Goal: Task Accomplishment & Management: Use online tool/utility

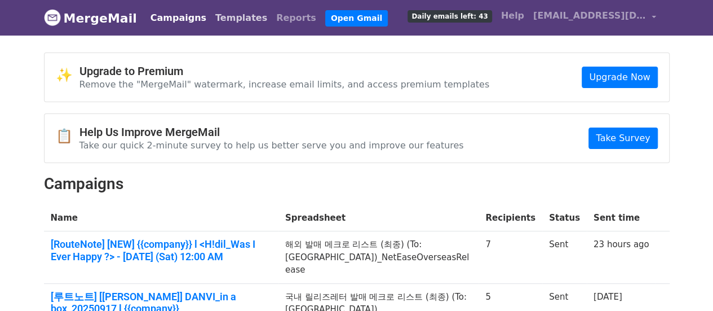
click at [219, 23] on link "Templates" at bounding box center [241, 18] width 61 height 23
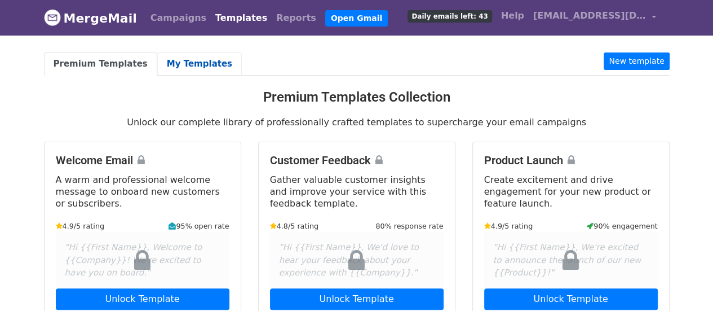
click at [197, 59] on link "My Templates" at bounding box center [199, 63] width 85 height 23
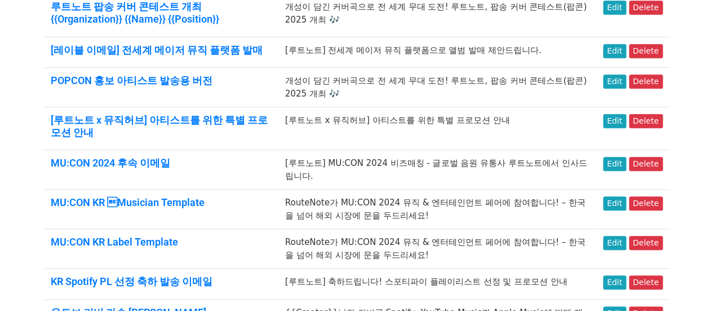
scroll to position [640, 0]
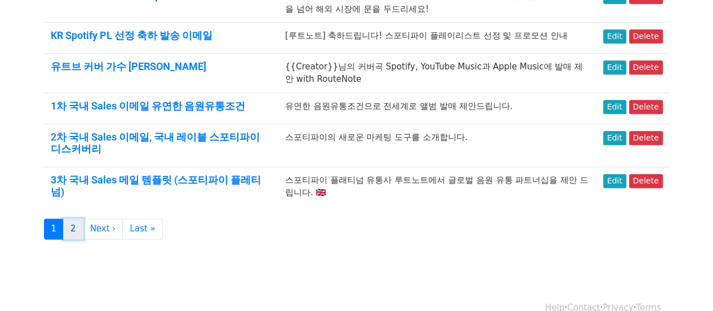
click at [76, 218] on link "2" at bounding box center [73, 228] width 20 height 21
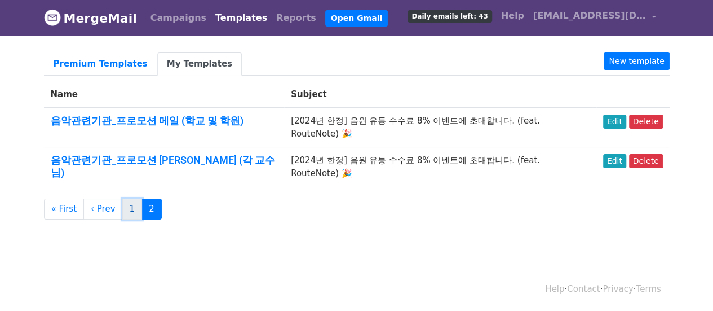
click at [122, 198] on link "1" at bounding box center [132, 208] width 20 height 21
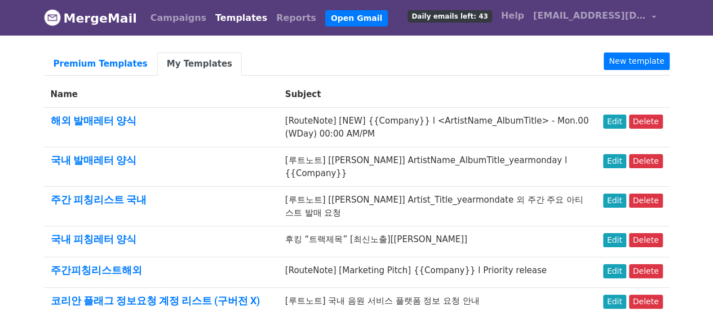
scroll to position [56, 0]
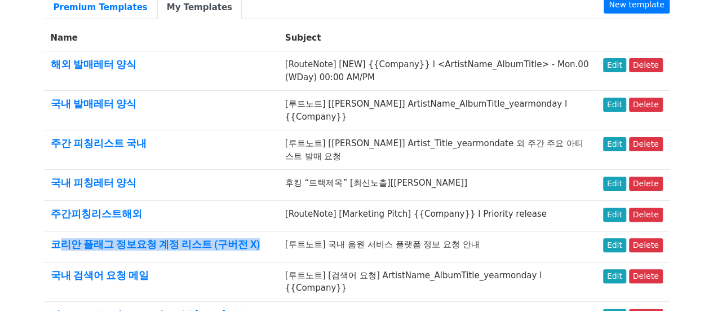
drag, startPoint x: 271, startPoint y: 221, endPoint x: 63, endPoint y: 232, distance: 207.8
click at [63, 232] on td "코리안 플래그 정보요청 계정 리스트 (구버전 X)" at bounding box center [161, 246] width 235 height 31
copy link "리안 플래그 정보요청 계정 리스트 (구버전 X)"
click at [638, 3] on link "New template" at bounding box center [636, 4] width 65 height 17
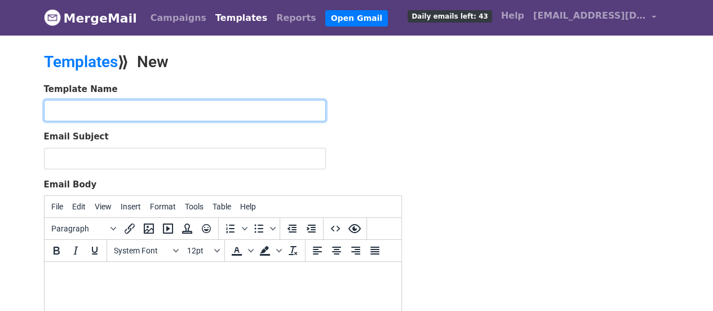
click at [141, 103] on input "text" at bounding box center [185, 110] width 282 height 21
paste input "리안 플래그 정보요청 계정 리스트 (구버전 X)"
type input "리안 플래그 정보요청 계정 리스트 (2025.05 신버전)"
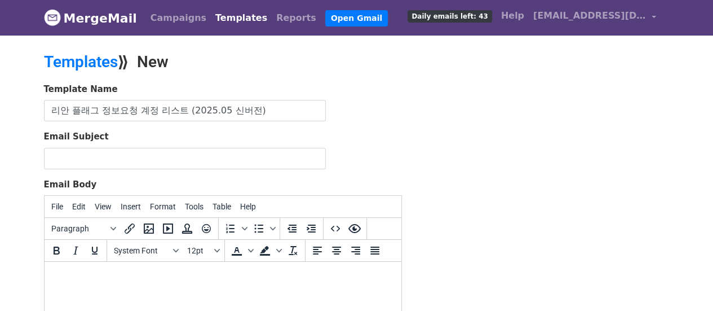
click at [454, 135] on div "Template Name 리안 플래그 정보요청 계정 리스트 (2025.05 신버전) Email Subject Email Body File Ed…" at bounding box center [357, 281] width 643 height 397
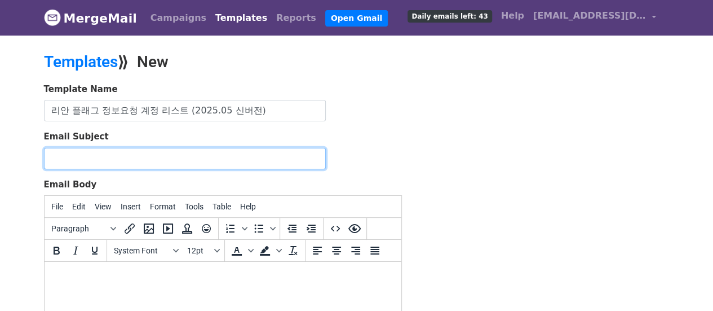
click at [100, 150] on input "Email Subject" at bounding box center [185, 158] width 282 height 21
paste input "[루트노트] 국내 플랫폼 발매를 위한 자료 요청 건"
type input "[루트노트] 국내 플랫폼 발매를 위한 자료 요청 건"
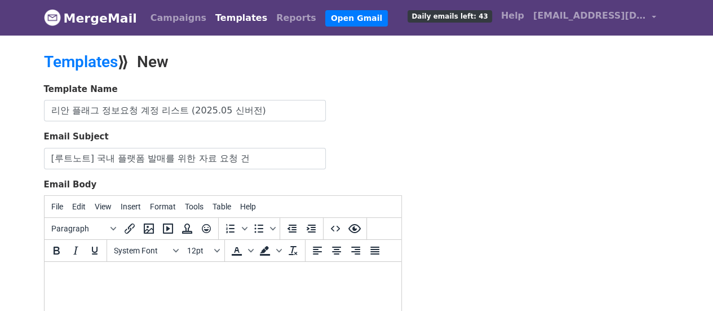
click at [97, 277] on body at bounding box center [222, 277] width 339 height 12
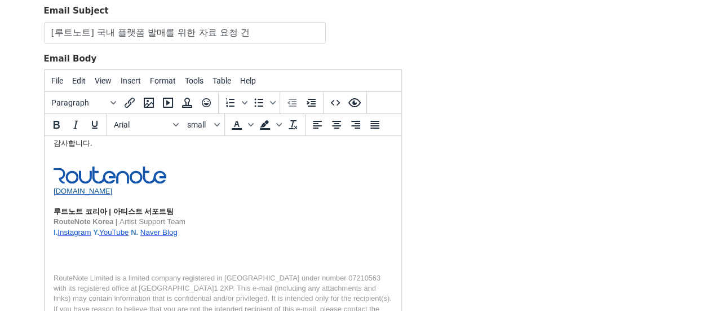
scroll to position [294, 0]
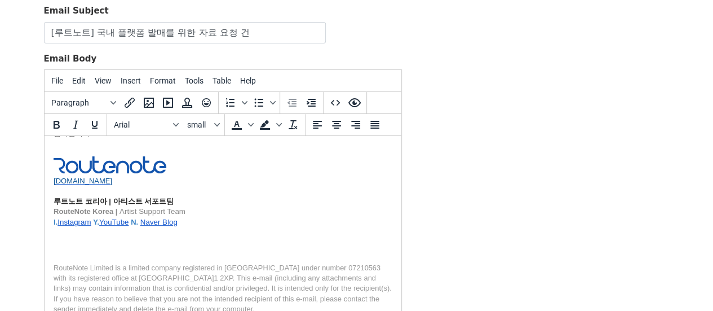
click at [116, 245] on p at bounding box center [222, 250] width 339 height 10
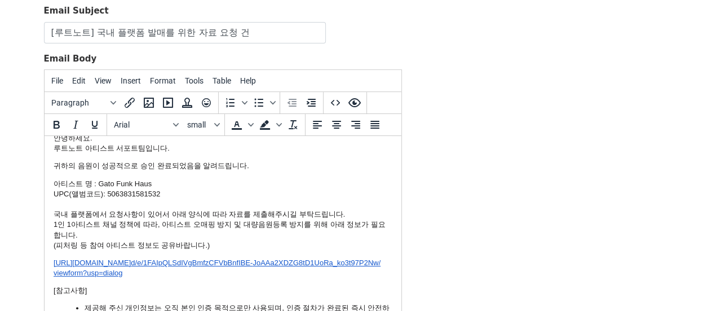
scroll to position [0, 0]
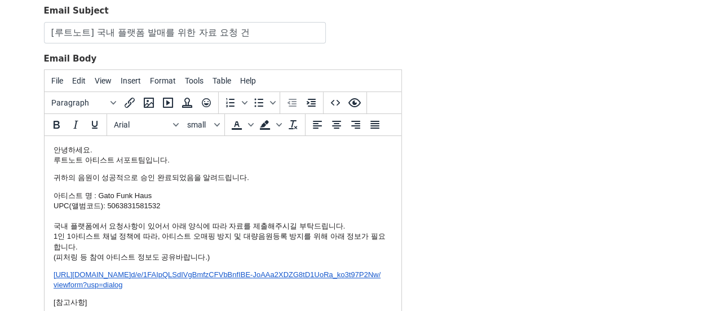
click at [106, 150] on p "안녕하세요. 루트노트 아티스트 서포트팀입니다." at bounding box center [222, 155] width 339 height 20
drag, startPoint x: 97, startPoint y: 195, endPoint x: 175, endPoint y: 195, distance: 78.4
click at [175, 195] on p "아티스트 명 : Gato Funk Haus UPC(앨범코드): 5063831581532 국내 플랫폼에서 요청사항이 있어서 아래 양식에 따라 자…" at bounding box center [222, 227] width 339 height 72
drag, startPoint x: 105, startPoint y: 205, endPoint x: 176, endPoint y: 210, distance: 71.8
click at [176, 210] on p "아티스트 명 : UPC(앨범코드): 5063831581532 국내 플랫폼에서 요청사항이 있어서 아래 양식에 따라 자료를 제출해주시길 부탁드립니…" at bounding box center [222, 227] width 339 height 72
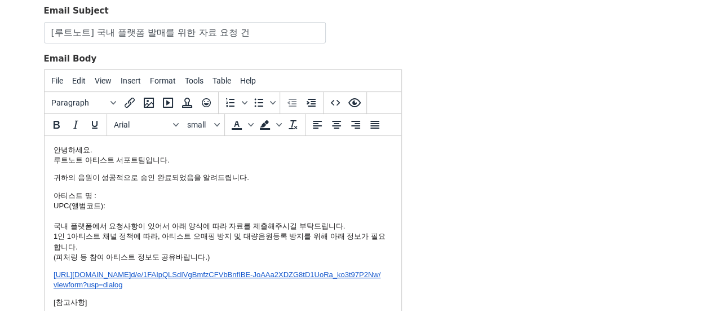
click at [168, 196] on p "아티스트 명 : UPC(앨범코드): 국내 플랫폼에서 요청사항이 있어서 아래 양식에 따라 자료를 제출해주시길 부탁드립니다. 1인 1아티스트 채널…" at bounding box center [222, 227] width 339 height 72
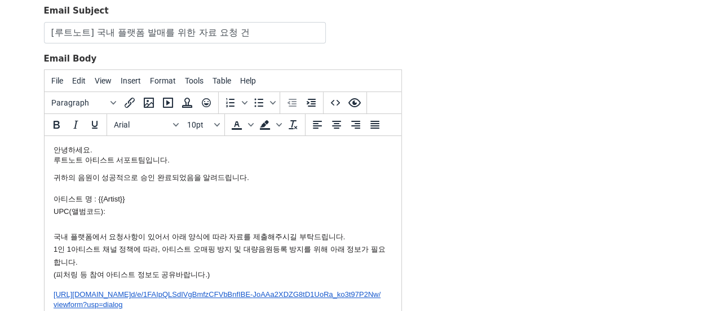
click at [144, 215] on p "아티스트 명 : {{ Artist}} UPC(앨범코드): 국내 플랫폼에서 요청사항이 있어서 아래 양식에 따라 자료를 제출해주시길 부탁드립니다.…" at bounding box center [222, 236] width 339 height 89
click at [625, 166] on div "Template Name 리안 플래그 정보요청 계정 리스트 (2025.05 신버전) Email Subject [루트노트] 국내 플랫폼 발매를 …" at bounding box center [357, 155] width 643 height 397
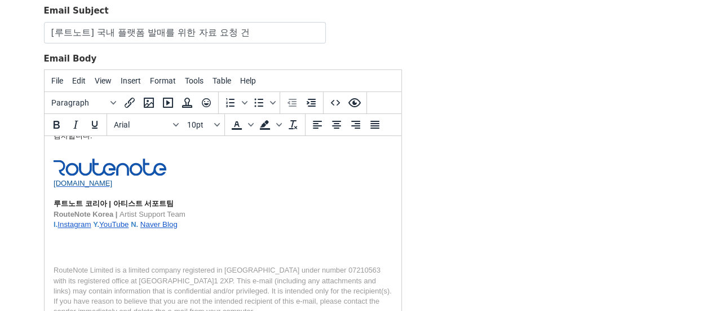
scroll to position [238, 0]
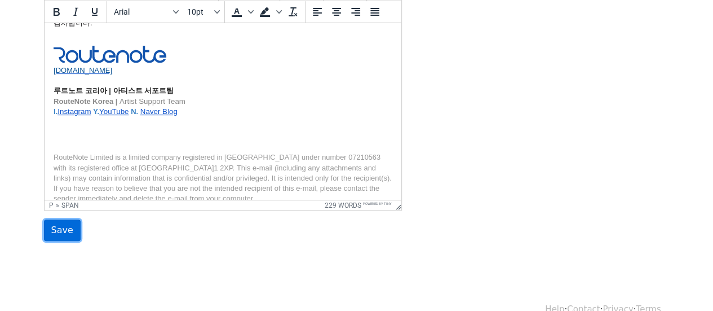
click at [61, 226] on input "Save" at bounding box center [62, 229] width 37 height 21
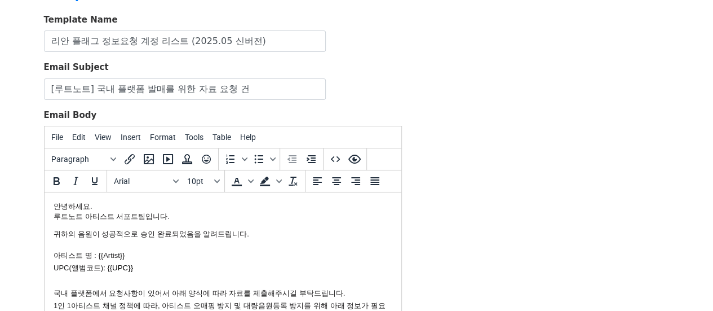
scroll to position [13, 0]
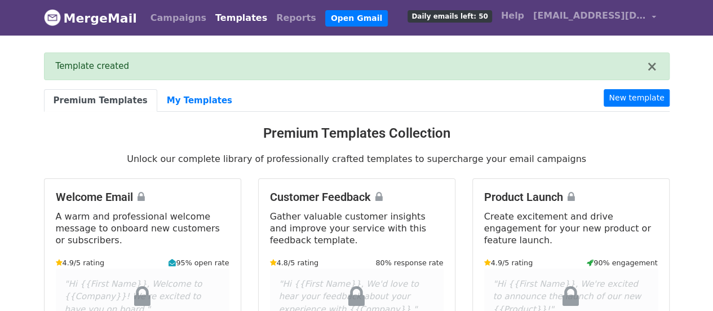
click at [186, 99] on link "My Templates" at bounding box center [199, 100] width 85 height 23
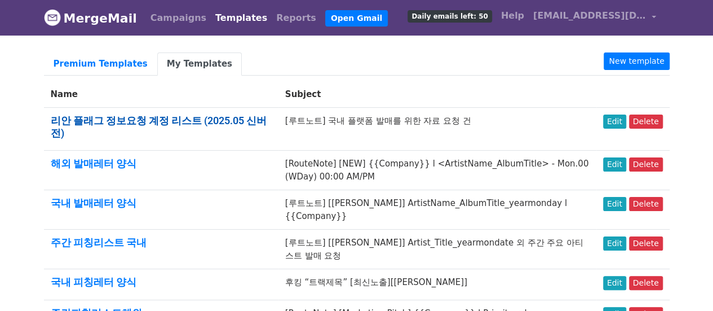
click at [167, 120] on link "리안 플래그 정보요청 계정 리스트 (2025.05 신버전)" at bounding box center [159, 126] width 216 height 24
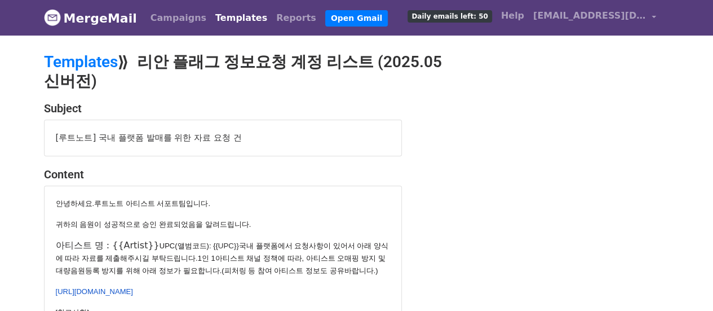
drag, startPoint x: 148, startPoint y: 54, endPoint x: 113, endPoint y: 39, distance: 37.7
click at [148, 54] on h2 "Templates ⟫ 리안 플래그 정보요청 계정 리스트 (2025.05 신버전)" at bounding box center [250, 71] width 412 height 38
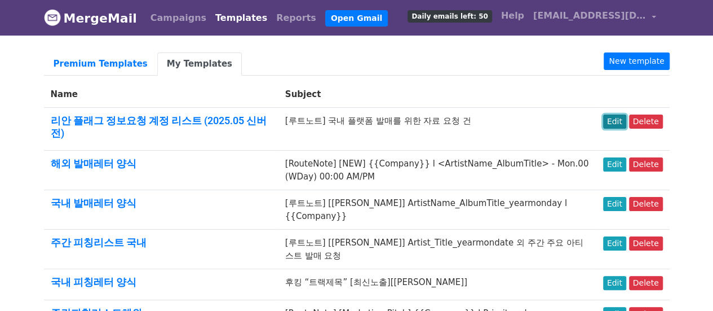
click at [617, 125] on link "Edit" at bounding box center [614, 121] width 23 height 14
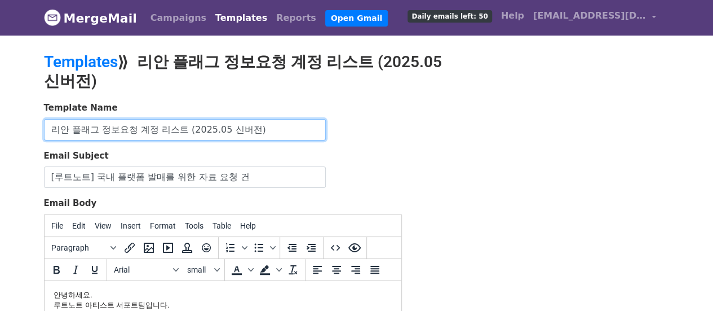
click at [55, 127] on input "리안 플래그 정보요청 계정 리스트 (2025.05 신버전)" at bounding box center [185, 129] width 282 height 21
type input "코리안 플래그 정보요청 계정 리스트 (2025.05 신버전)"
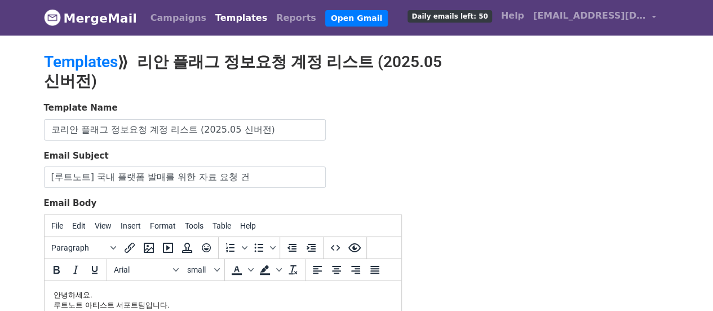
click at [423, 153] on div "Template Name 코리안 플래그 정보요청 계정 리스트 (2025.05 신버전) Email Subject [루트노트] 국내 플랫폼 발매를…" at bounding box center [357, 299] width 643 height 397
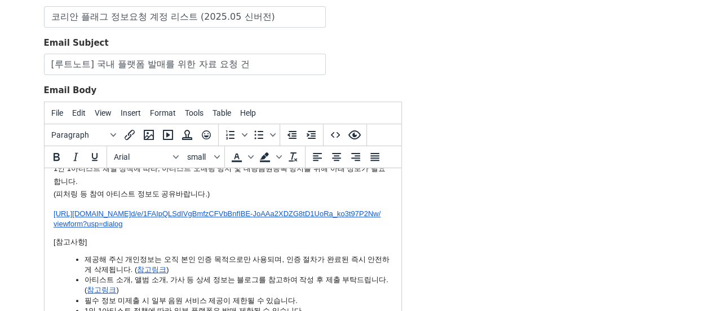
scroll to position [56, 0]
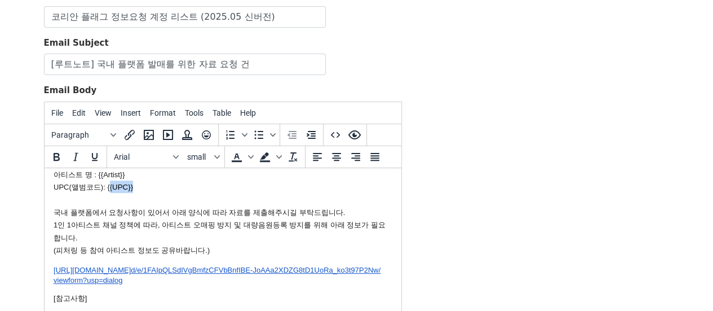
drag, startPoint x: 142, startPoint y: 190, endPoint x: 107, endPoint y: 189, distance: 35.0
click at [107, 189] on p "아티스트 명 : {{Artist}} UPC(앨범코드): {{ UPC}} 국내 플랫폼에서 요청사항이 있어서 아래 양식에 따라 자료를 제출해주시길…" at bounding box center [222, 211] width 339 height 89
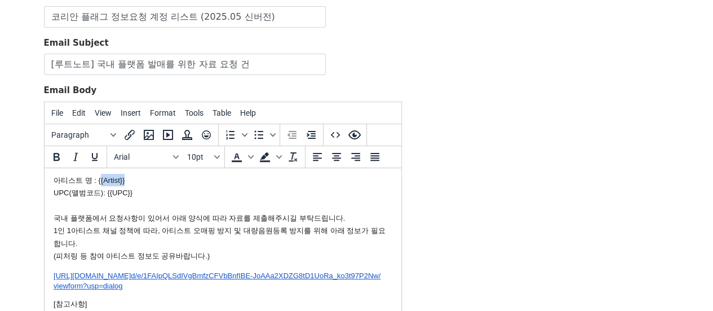
drag, startPoint x: 126, startPoint y: 176, endPoint x: 98, endPoint y: 174, distance: 28.3
click at [98, 174] on p "아티스트 명 : {{Artist}} UPC(앨범코드): {{UPC}} 국내 플랫폼에서 요청사항이 있어서 아래 양식에 따라 자료를 제출해주시길 …" at bounding box center [222, 217] width 339 height 89
drag, startPoint x: 143, startPoint y: 193, endPoint x: 108, endPoint y: 188, distance: 34.7
click at [108, 188] on p "아티스트 명 : {{Artist}} UPC(앨범코드): {{UPC}} 국내 플랫폼에서 요청사항이 있어서 아래 양식에 따라 자료를 제출해주시길 …" at bounding box center [222, 218] width 339 height 89
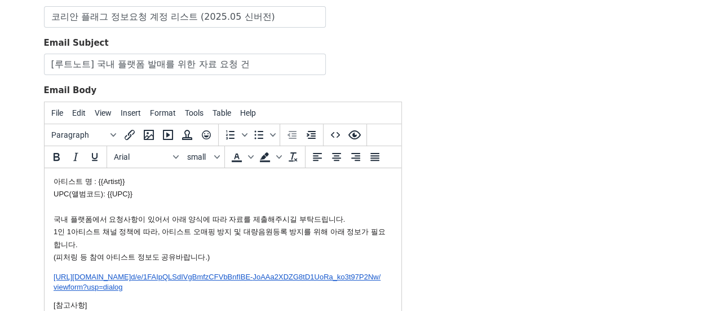
click at [702, 125] on body "MergeMail Campaigns Templates Reports Open Gmail Daily emails left: 50 Help kor…" at bounding box center [356, 158] width 713 height 543
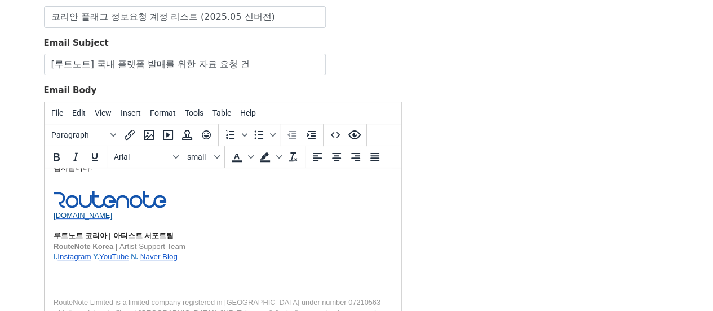
scroll to position [277, 0]
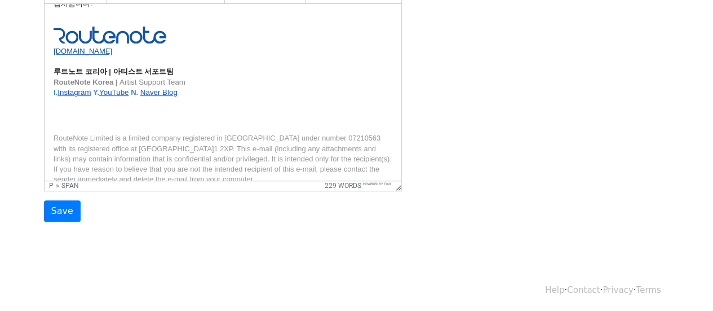
click at [39, 214] on div "Template Name 코리안 플래그 정보요청 계정 리스트 (2025.05 신버전) Email Subject [루트노트] 국내 플랫폼 발매를…" at bounding box center [223, 23] width 375 height 397
click at [44, 211] on input "Save" at bounding box center [62, 210] width 37 height 21
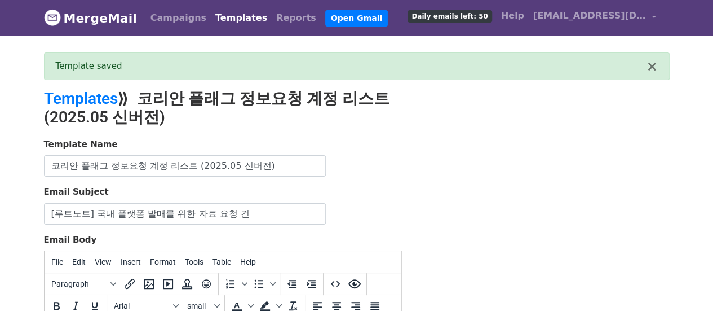
scroll to position [169, 0]
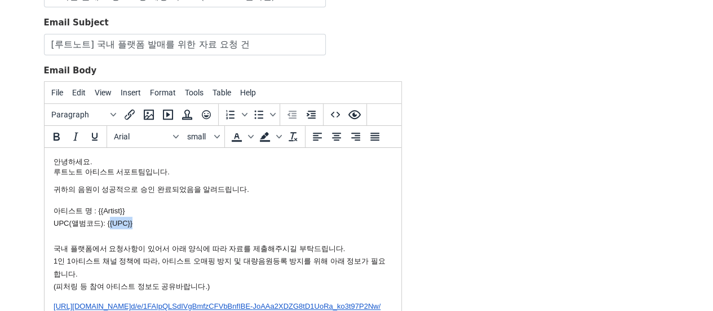
drag, startPoint x: 131, startPoint y: 224, endPoint x: 108, endPoint y: 228, distance: 23.9
click at [108, 228] on p "아티스트 명 : {{Artist}} UPC(앨범코드): {{UPC}} 국내 플랫폼에서 요청사항이 있어서 아래 양식에 따라 자료를 제출해주시길 …" at bounding box center [222, 248] width 339 height 89
click at [690, 114] on body "MergeMail Campaigns Templates Reports Open Gmail Daily emails left: 50 Help [EM…" at bounding box center [356, 120] width 713 height 579
